Goal: Task Accomplishment & Management: Complete application form

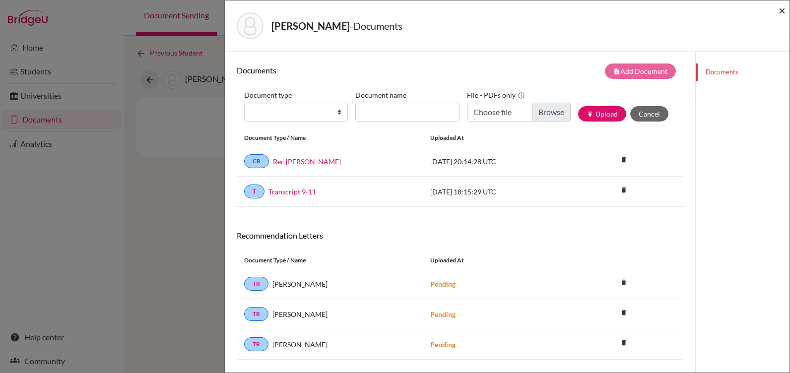
click at [783, 8] on span "×" at bounding box center [781, 10] width 7 height 14
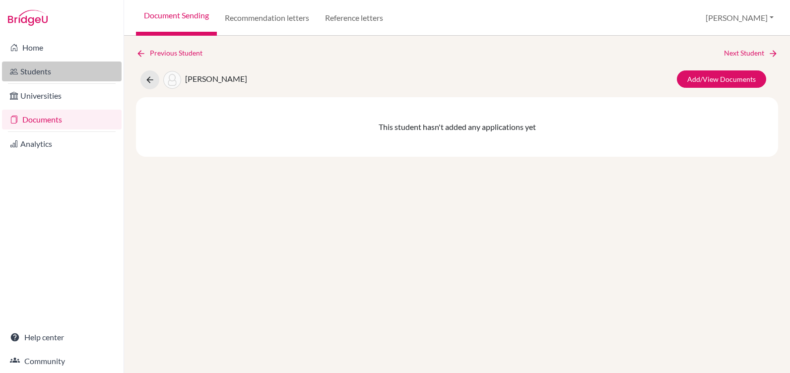
click at [33, 72] on link "Students" at bounding box center [62, 71] width 120 height 20
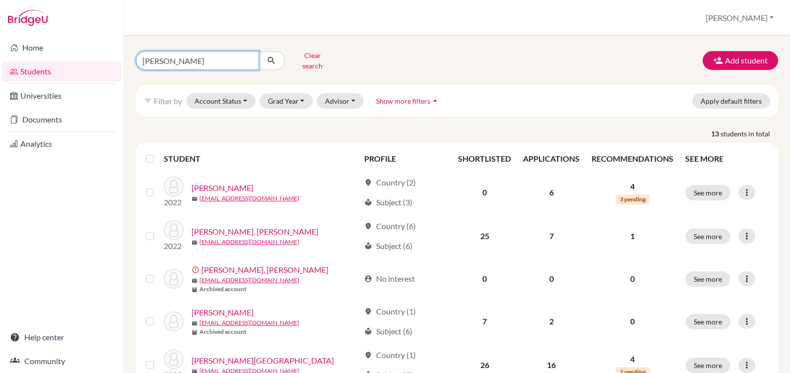
drag, startPoint x: 181, startPoint y: 56, endPoint x: 136, endPoint y: 56, distance: 45.1
click at [136, 56] on input "rivera" at bounding box center [197, 60] width 123 height 19
type input "majano"
click at [273, 56] on icon "submit" at bounding box center [271, 61] width 10 height 10
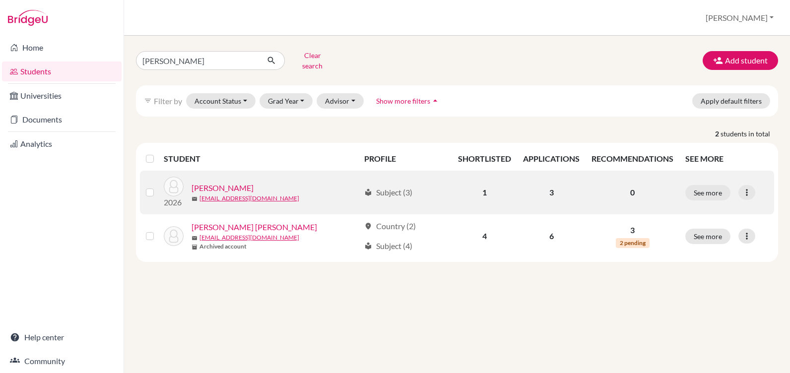
click at [242, 182] on link "Majano, Lucianna" at bounding box center [222, 188] width 62 height 12
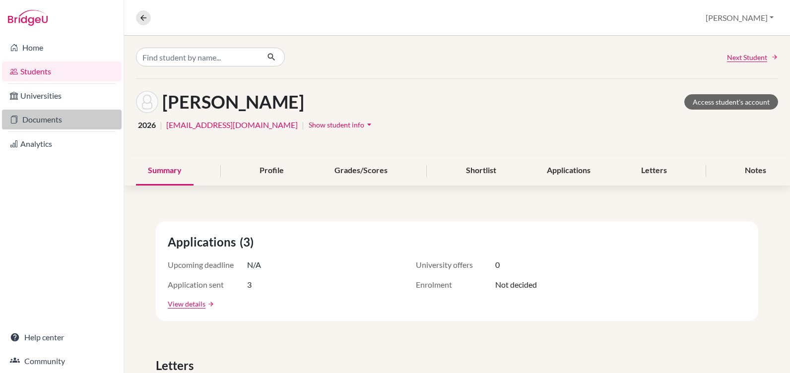
click at [46, 119] on link "Documents" at bounding box center [62, 120] width 120 height 20
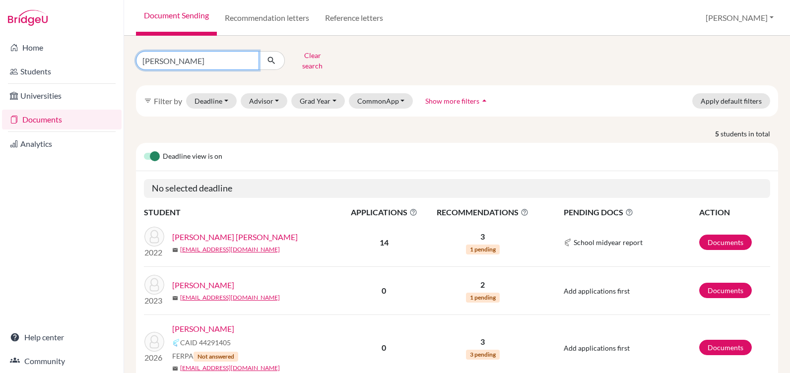
drag, startPoint x: 176, startPoint y: 61, endPoint x: 106, endPoint y: 59, distance: 69.5
click at [106, 59] on div "Home Students Universities Documents Analytics Help center Community Document S…" at bounding box center [395, 186] width 790 height 373
type input "majano"
click at [267, 57] on icon "submit" at bounding box center [271, 61] width 10 height 10
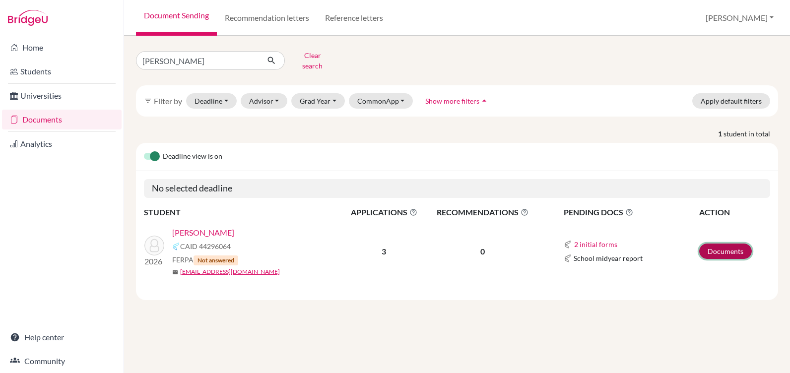
click at [708, 244] on link "Documents" at bounding box center [725, 251] width 53 height 15
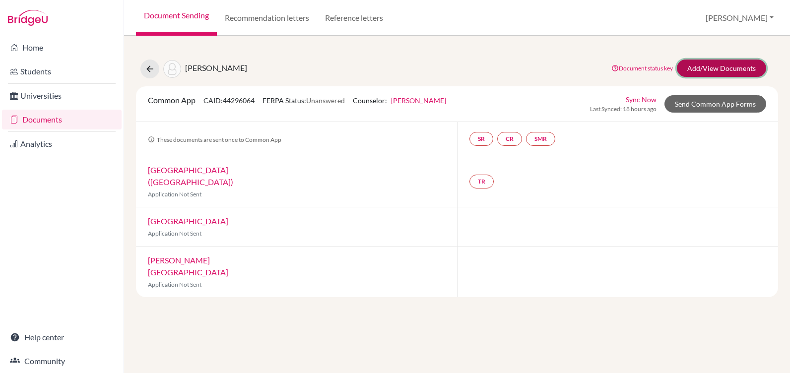
click at [724, 63] on link "Add/View Documents" at bounding box center [720, 68] width 89 height 17
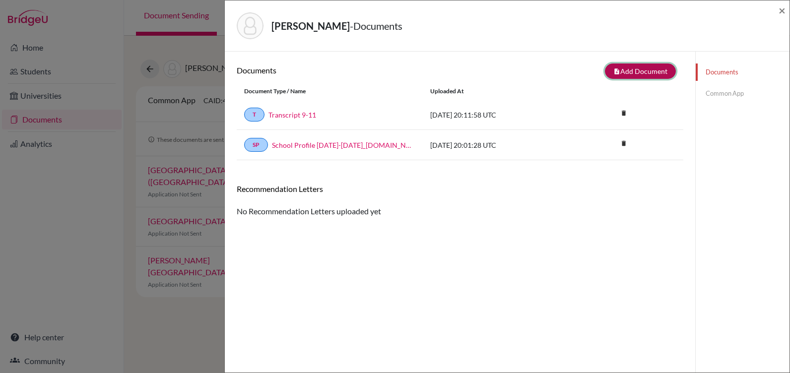
click at [625, 70] on button "note_add Add Document" at bounding box center [640, 70] width 71 height 15
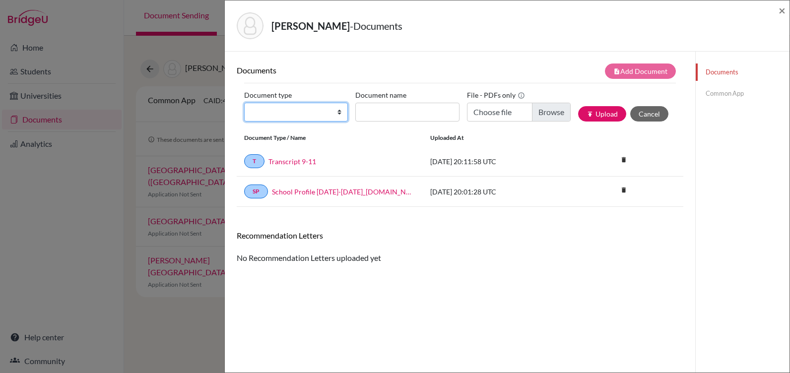
click at [291, 111] on select "Change explanation for Common App reports Counselor recommendation Internationa…" at bounding box center [296, 112] width 104 height 19
select select "4"
click at [244, 103] on select "Change explanation for Common App reports Counselor recommendation Internationa…" at bounding box center [296, 112] width 104 height 19
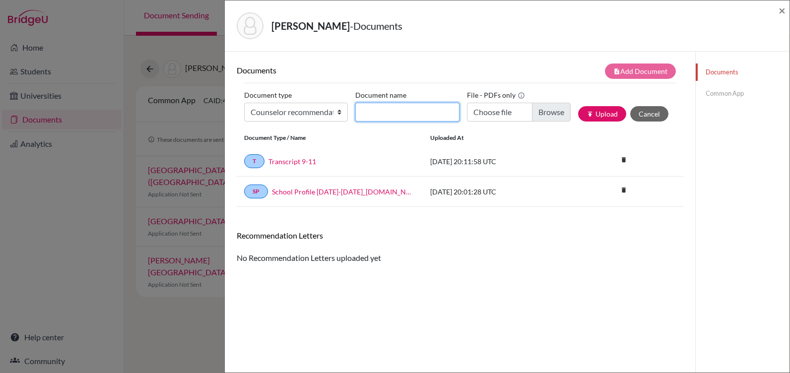
paste input "It is my pleasure to recommend Lucianna Majano, an exceptional member of the Cl…"
type input "It is my pleasure to recommend Lucianna Majano, an exceptional member of the Cl…"
drag, startPoint x: 445, startPoint y: 112, endPoint x: 313, endPoint y: 111, distance: 131.9
click at [313, 111] on div "Document type Change explanation for Common App reports Counselor recommendatio…" at bounding box center [459, 108] width 431 height 42
click at [379, 112] on input "Document name" at bounding box center [407, 112] width 104 height 19
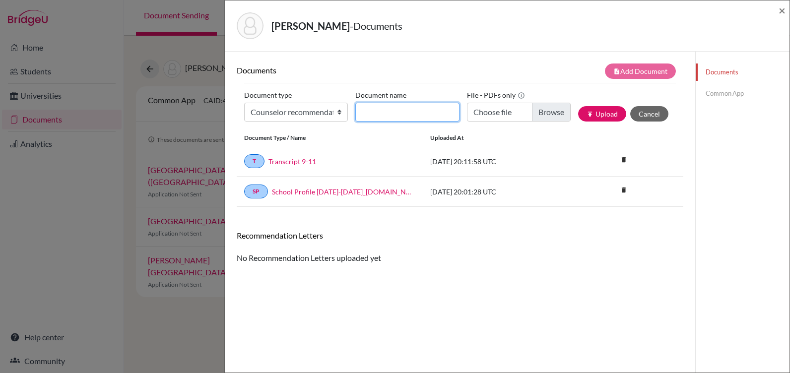
type input "Rec [PERSON_NAME]"
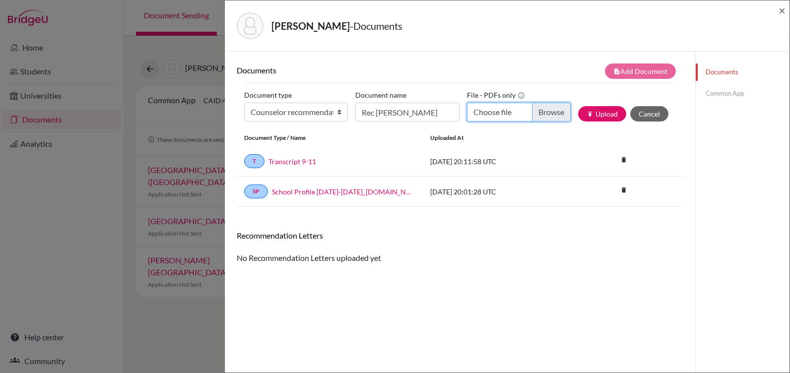
click at [532, 111] on input "Choose file" at bounding box center [519, 112] width 104 height 19
type input "C:\fakepath\Rec Lucianna Majano.docx.pdf"
click at [592, 113] on button "publish Upload" at bounding box center [602, 113] width 48 height 15
